Goal: Complete application form

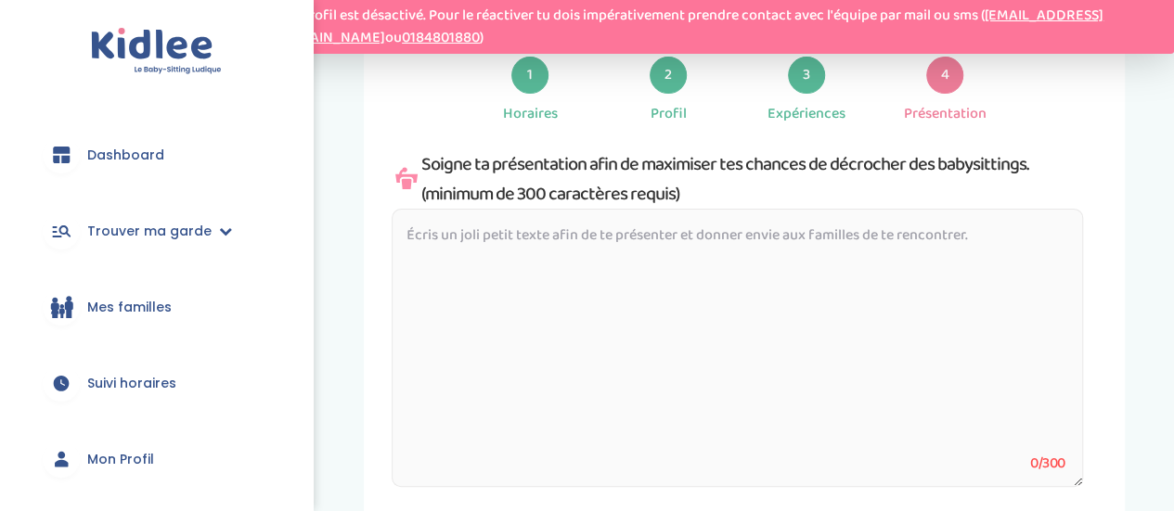
click at [588, 251] on textarea at bounding box center [738, 348] width 692 height 278
paste textarea "Bonjour, je m'appelle [PERSON_NAME], j'ai 20 ans et je suis diplômée d’une lice…"
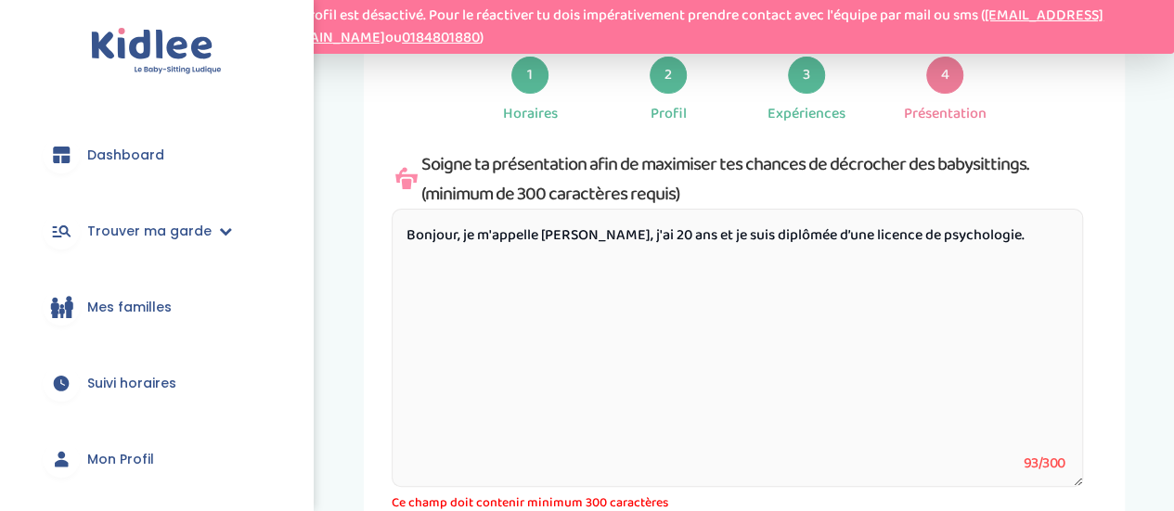
paste textarea "J’aime créer un climat de confiance, proposer des jeux ludiques, des activités …"
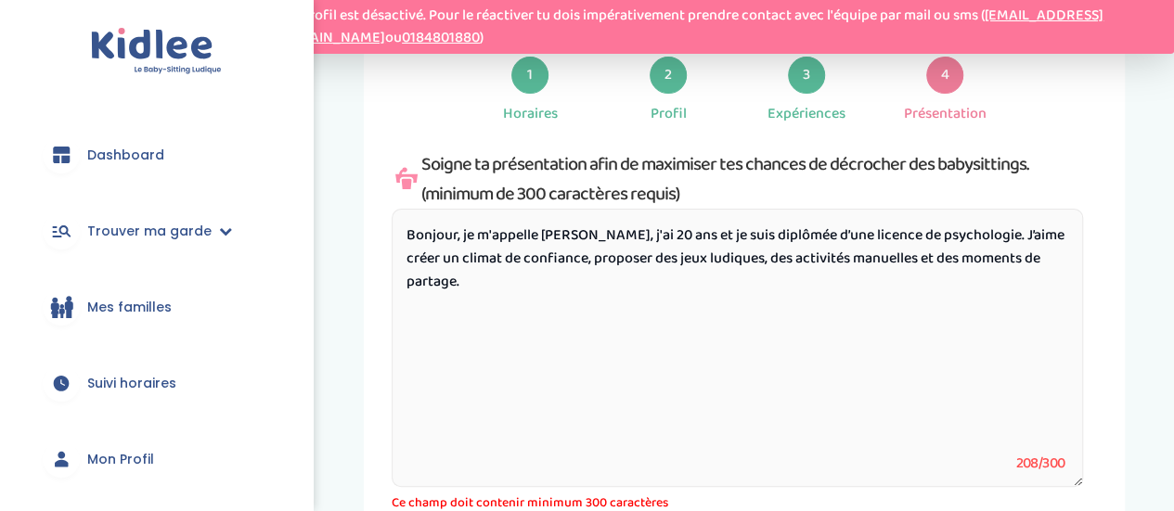
click at [533, 258] on textarea "Bonjour, je m'appelle [PERSON_NAME], j'ai 20 ans et je suis diplômée d’une lice…" at bounding box center [738, 348] width 692 height 278
click at [648, 258] on textarea "Bonjour, je m'appelle [PERSON_NAME], j'ai 20 ans et je suis diplômée d’une lice…" at bounding box center [738, 348] width 692 height 278
click at [650, 291] on textarea "Bonjour, je m'appelle [PERSON_NAME], j'ai 20 ans et je suis diplômée d’une lice…" at bounding box center [738, 348] width 692 height 278
paste textarea "Grâce à mon expérience de bénévole en baby gym, j’ai appris à allier patience, …"
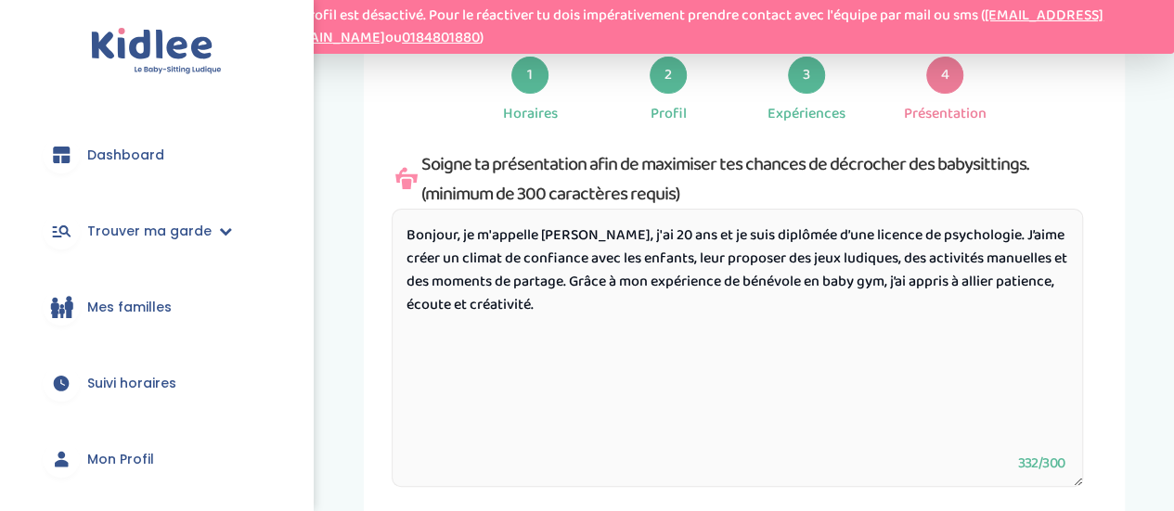
paste textarea "J’aime proposer des activités amusantes et éducatives pour que chaque enfant s’…"
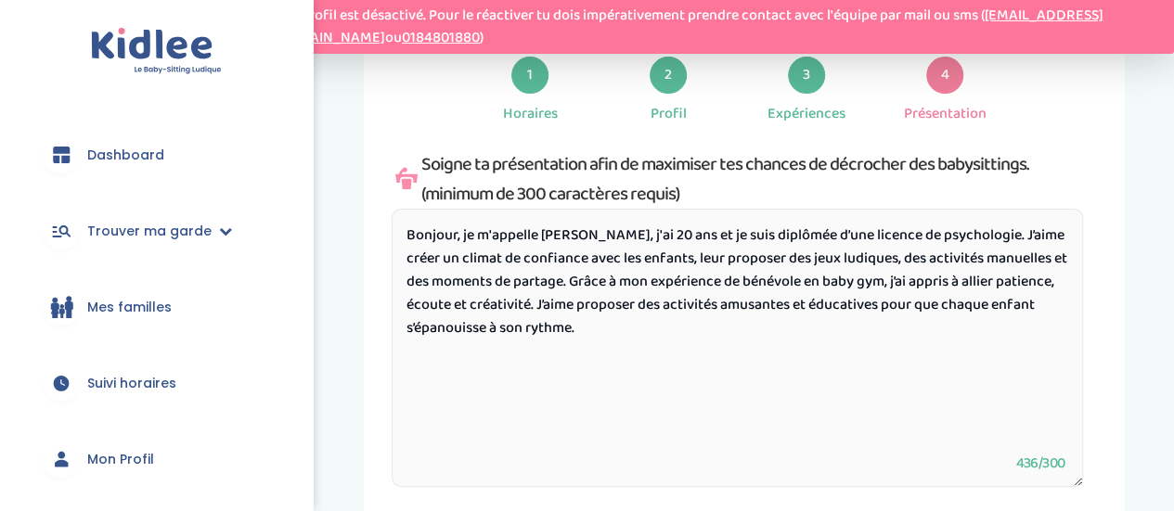
paste textarea "Sérieuse et bienveillante, je veille toujours à ce que les enfants se sentent c…"
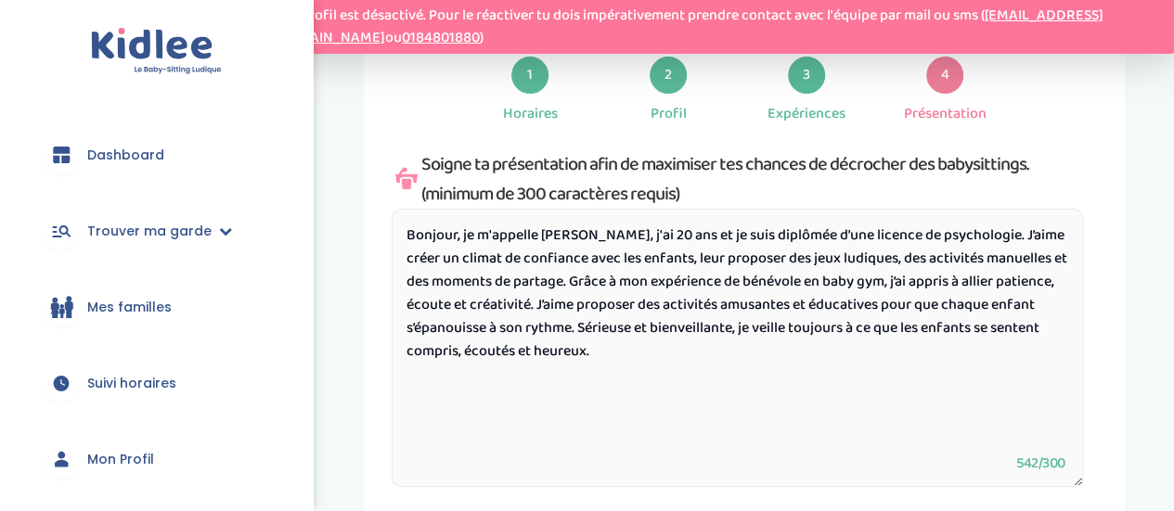
click at [659, 324] on textarea "Bonjour, je m'appelle [PERSON_NAME], j'ai 20 ans et je suis diplômée d’une lice…" at bounding box center [738, 348] width 692 height 278
click at [725, 332] on textarea "Bonjour, je m'appelle [PERSON_NAME], j'ai 20 ans et je suis diplômée d’une lice…" at bounding box center [738, 348] width 692 height 278
drag, startPoint x: 672, startPoint y: 366, endPoint x: 407, endPoint y: 243, distance: 292.4
click at [407, 243] on textarea "Bonjour, je m'appelle [PERSON_NAME], j'ai 20 ans et je suis diplômée d’une lice…" at bounding box center [738, 348] width 692 height 278
type textarea "Bonjour, je m'appelle [PERSON_NAME], j'ai 20 ans et je suis diplômée d’une lice…"
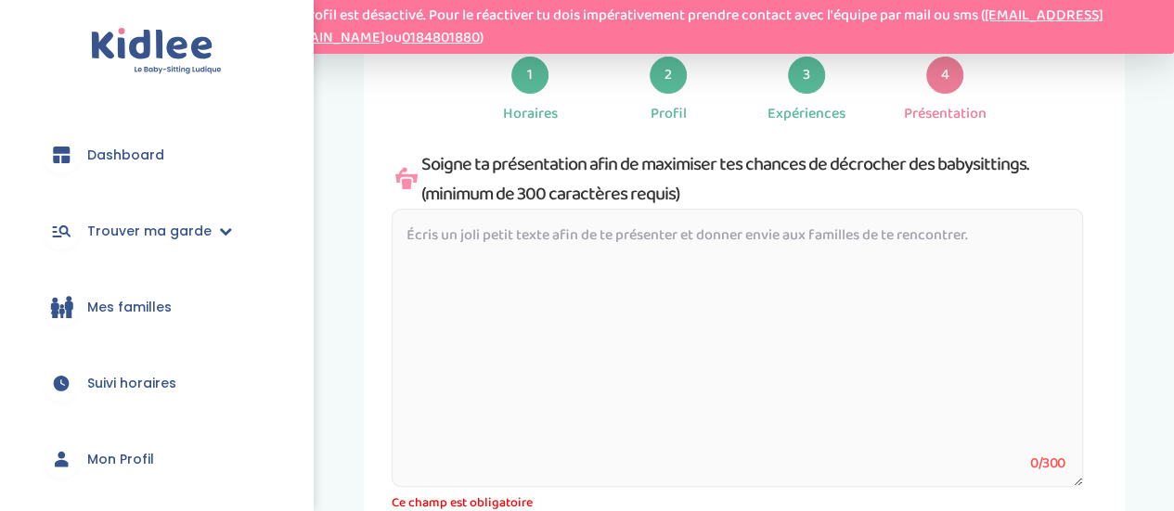
paste textarea "Bonjour, je m'appelle [PERSON_NAME], j'ai 20 ans et je suis diplômée d’une lice…"
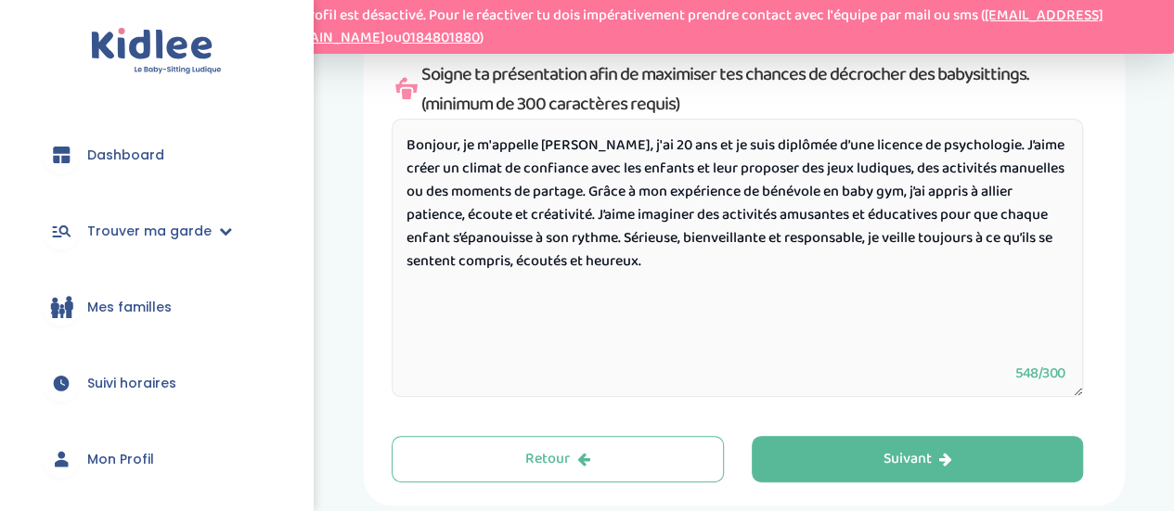
scroll to position [158, 0]
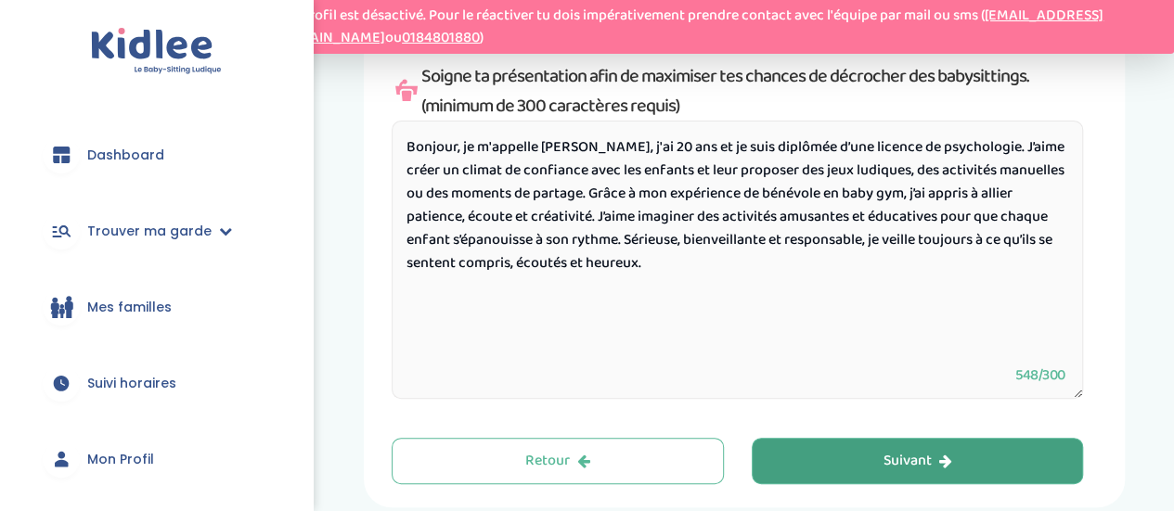
type textarea "Bonjour, je m'appelle [PERSON_NAME], j'ai 20 ans et je suis diplômée d’une lice…"
click at [965, 459] on button "Suivant" at bounding box center [918, 461] width 332 height 46
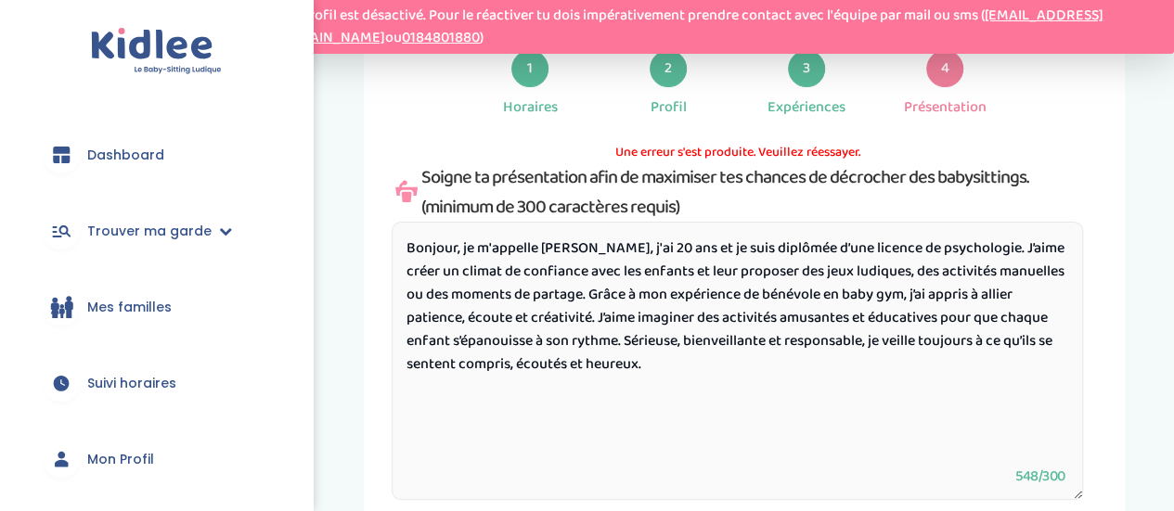
scroll to position [70, 0]
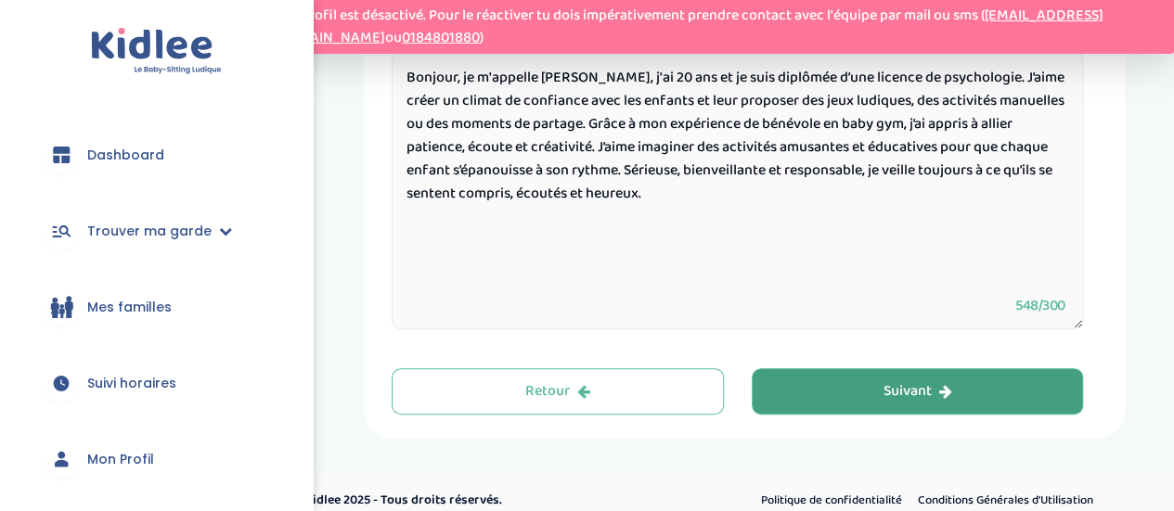
click at [952, 402] on button "Suivant" at bounding box center [918, 392] width 332 height 46
